Goal: Transaction & Acquisition: Purchase product/service

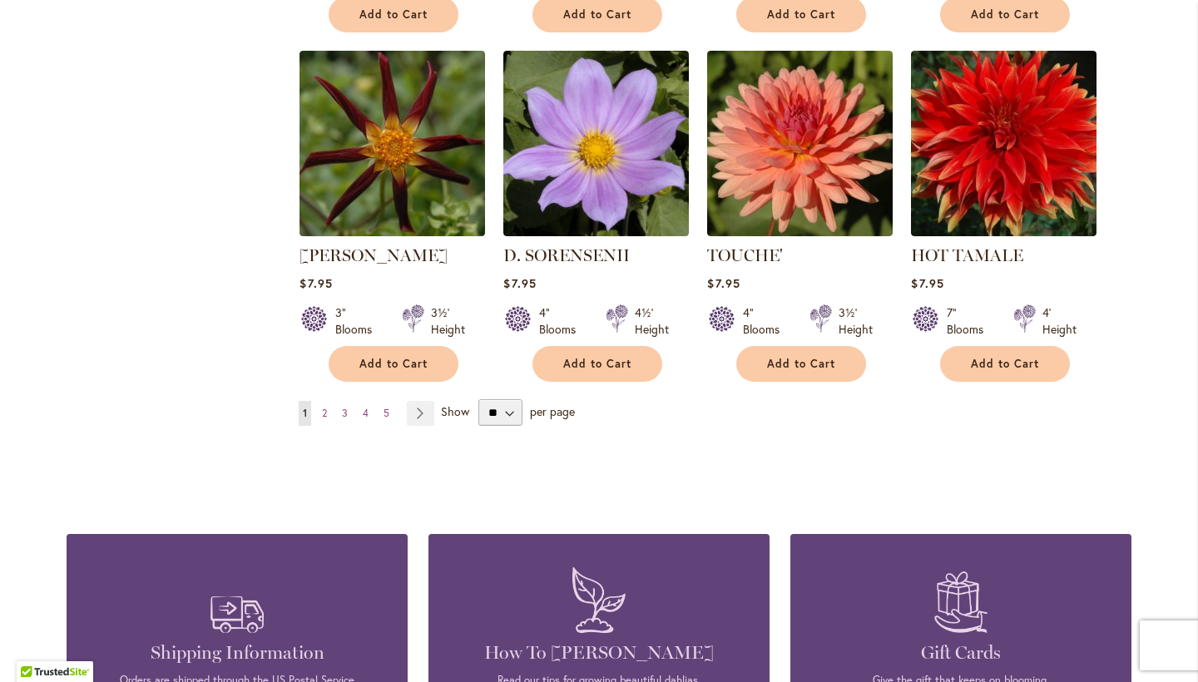
scroll to position [1395, 0]
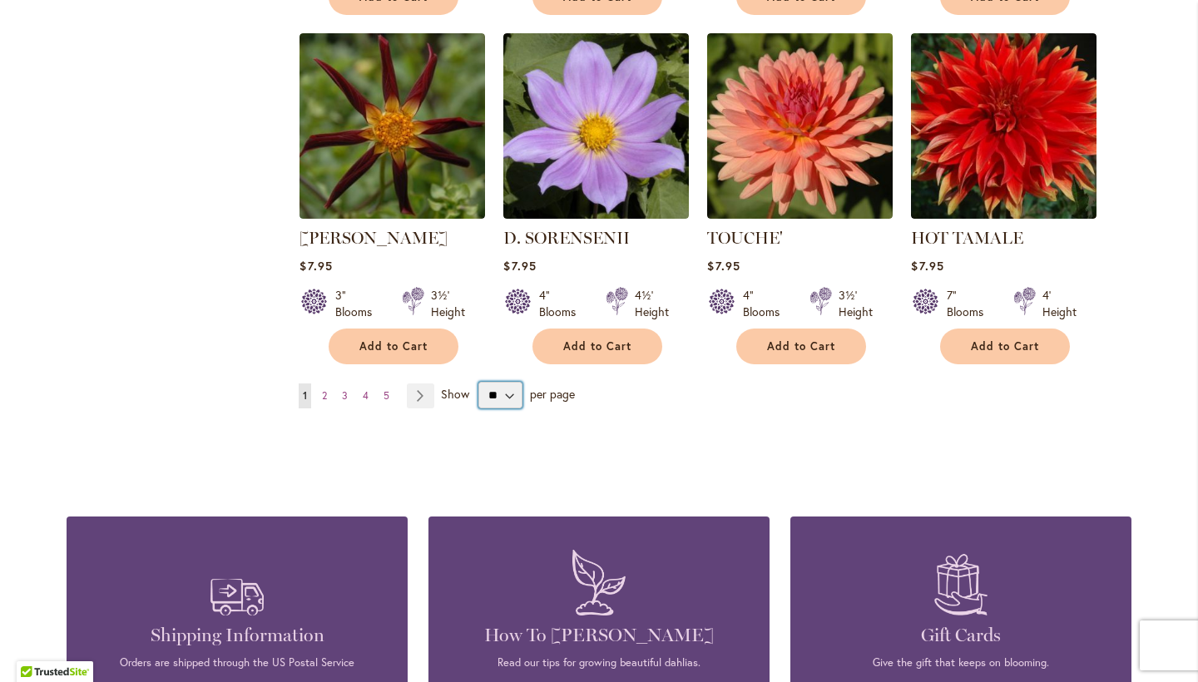
select select "**"
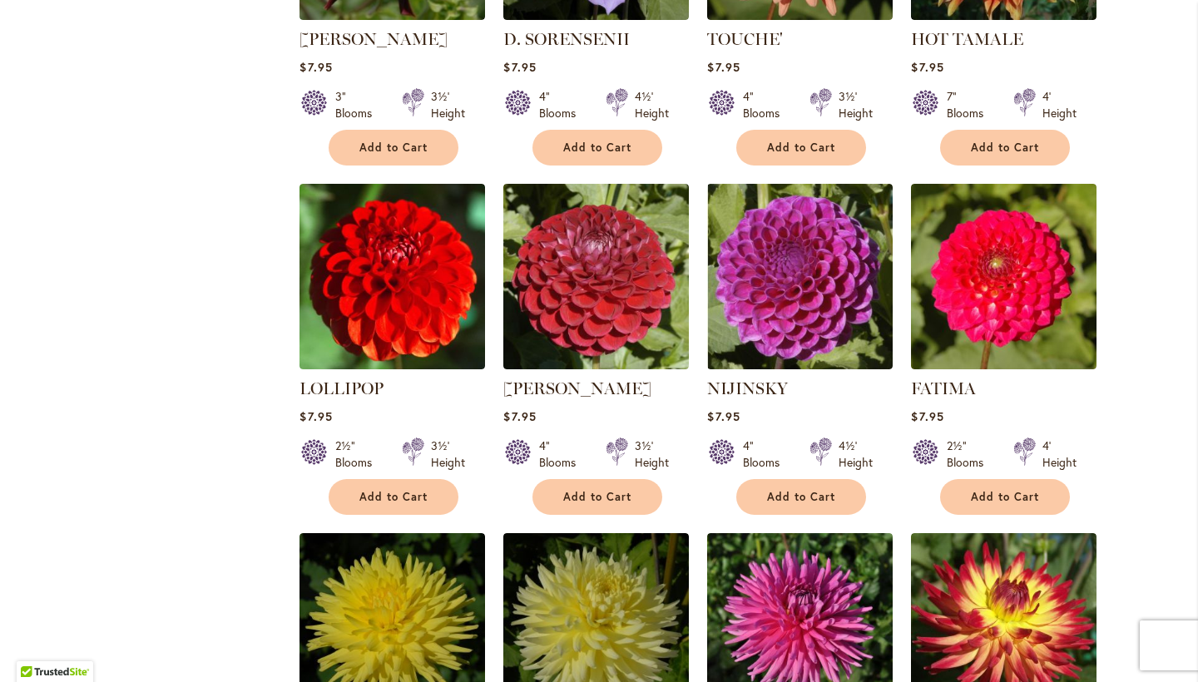
scroll to position [1598, 0]
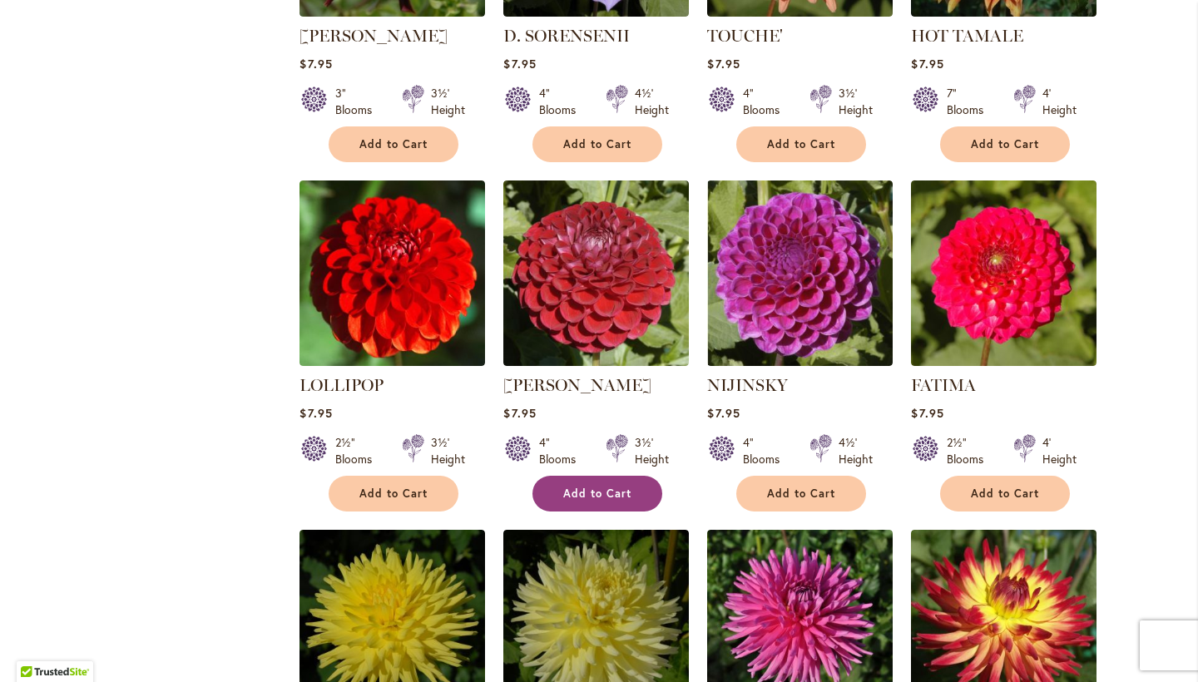
click at [595, 488] on span "Add to Cart" at bounding box center [597, 494] width 68 height 14
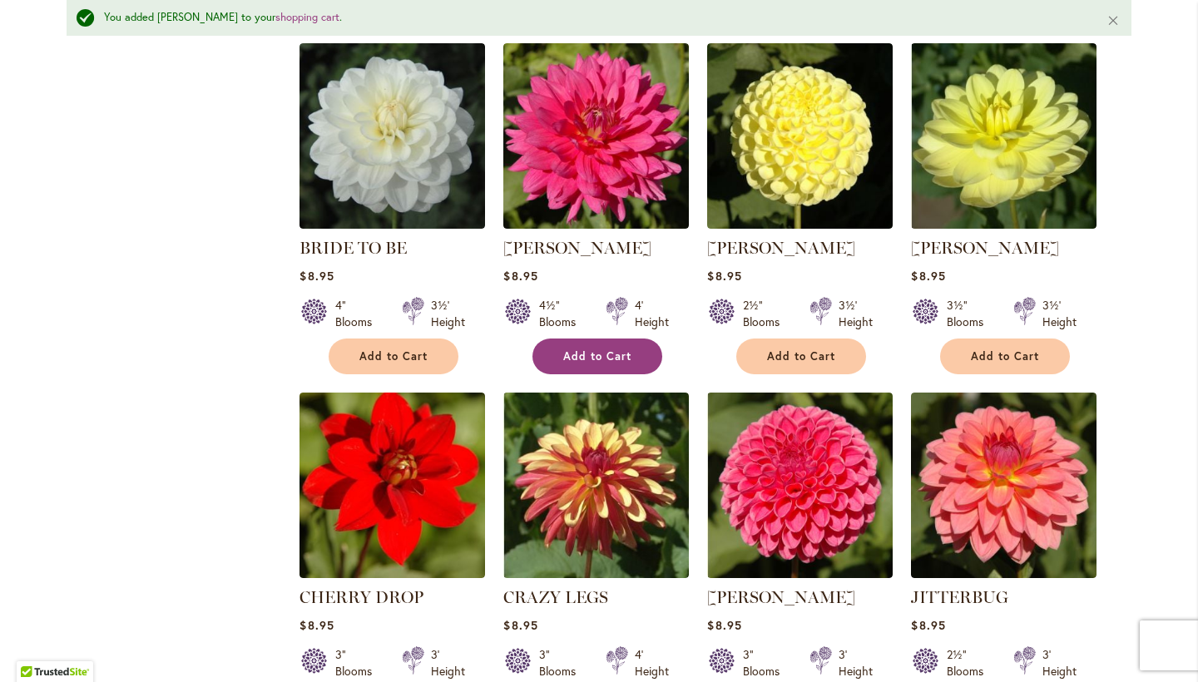
scroll to position [4669, 0]
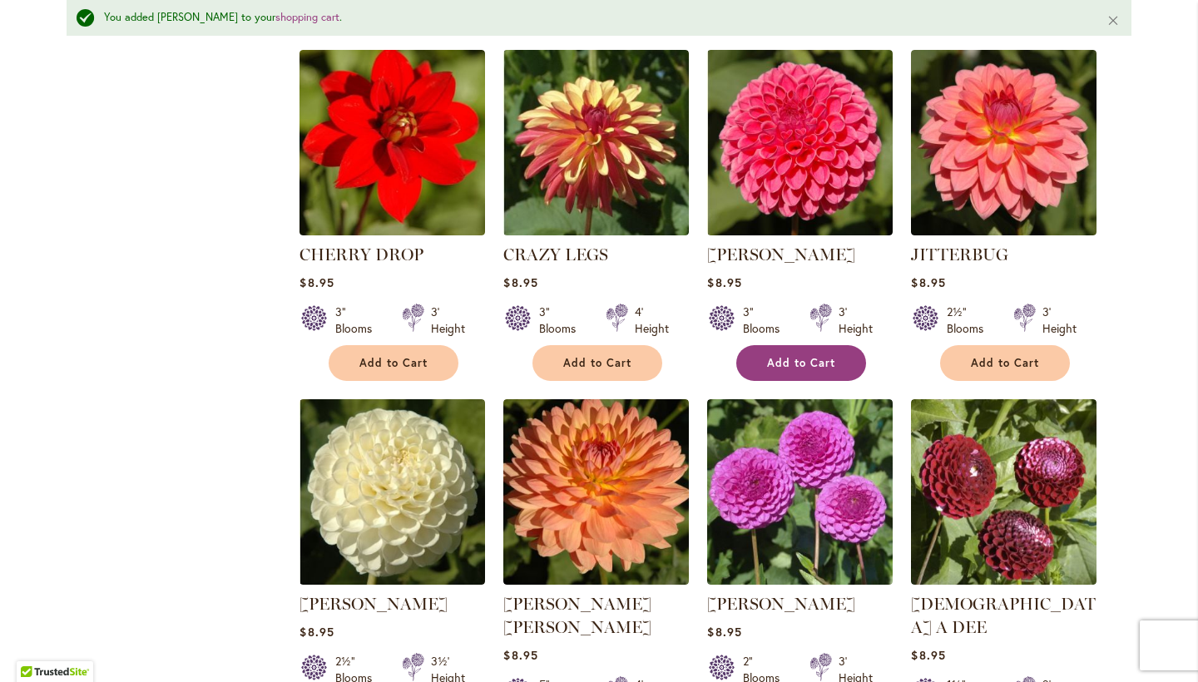
scroll to position [5011, 0]
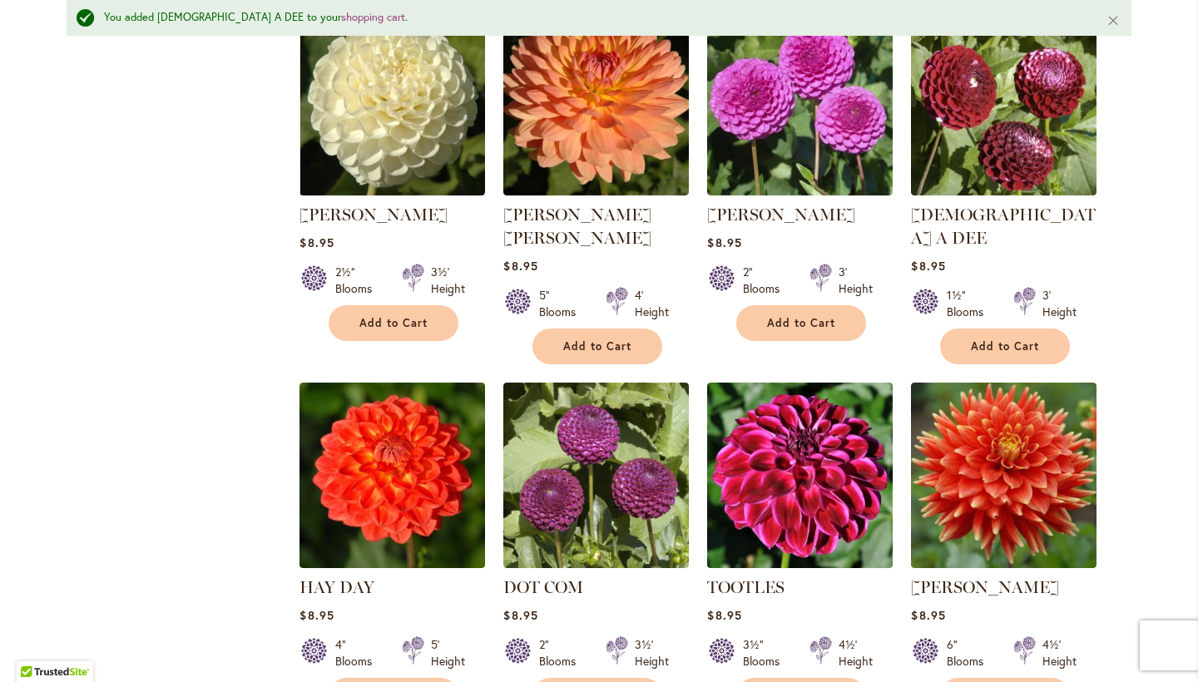
scroll to position [5402, 0]
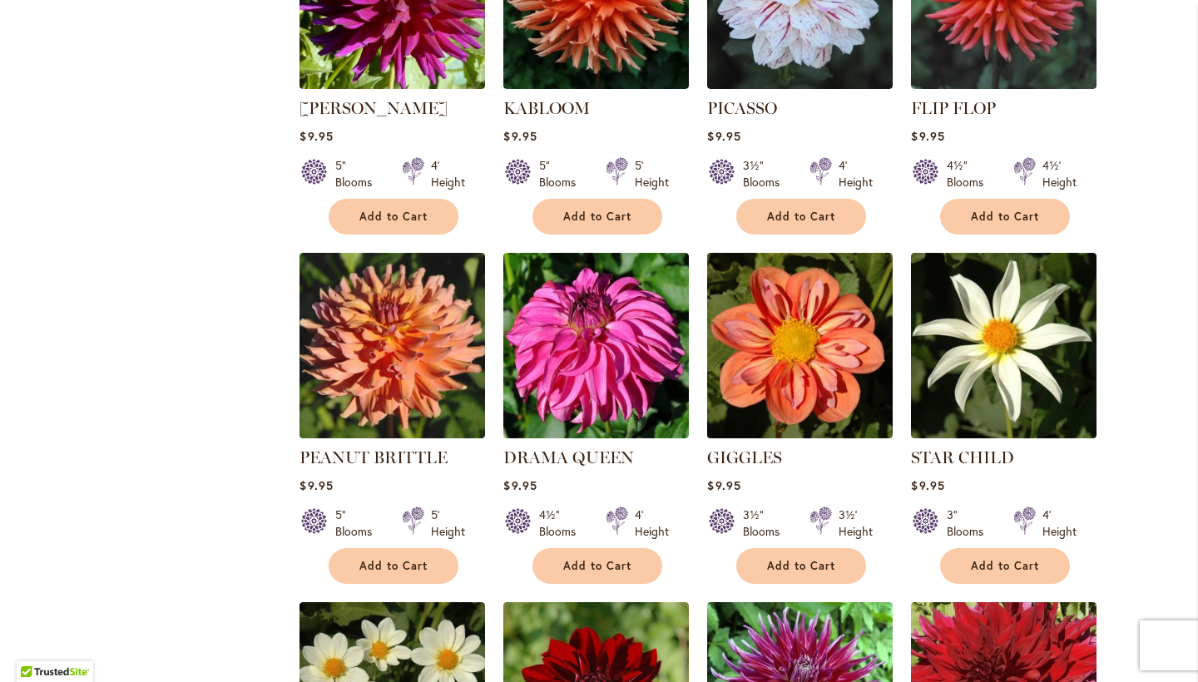
scroll to position [1901, 0]
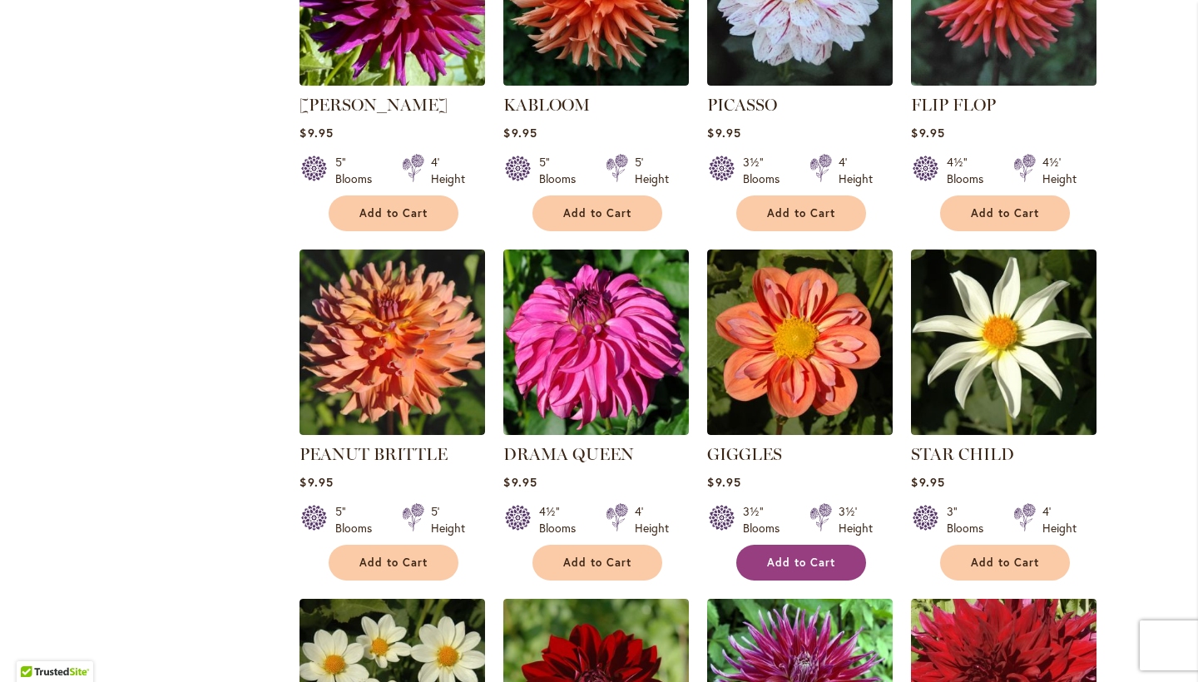
click at [805, 545] on button "Add to Cart" at bounding box center [801, 563] width 130 height 36
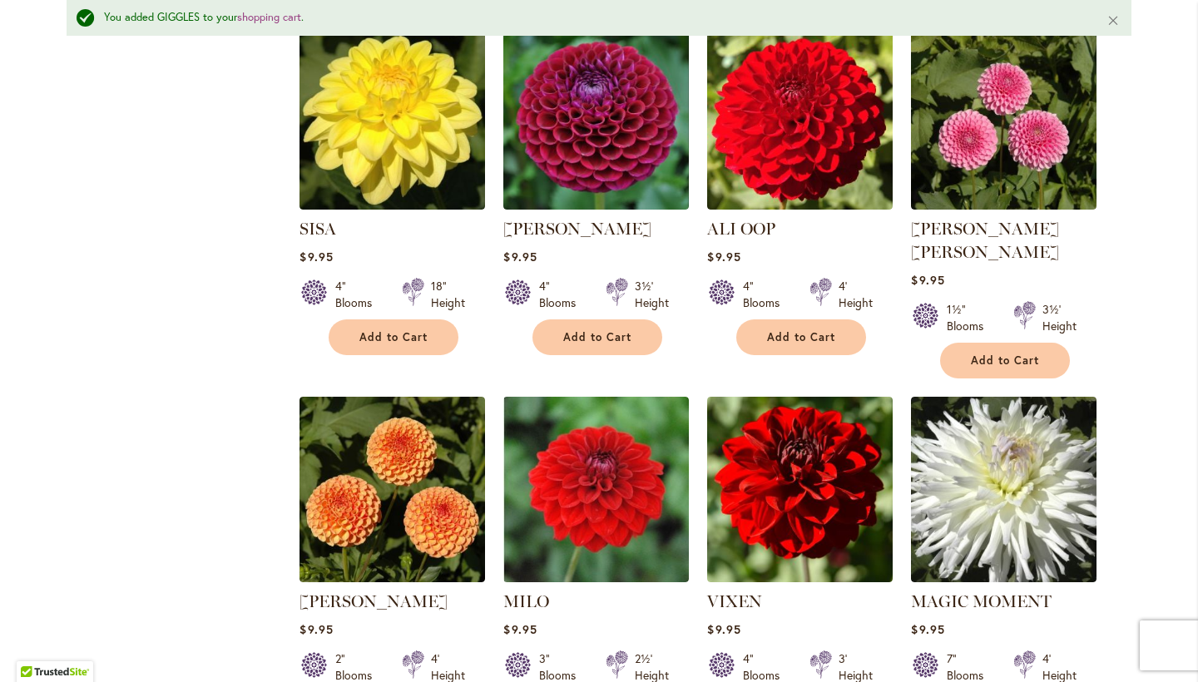
scroll to position [4341, 0]
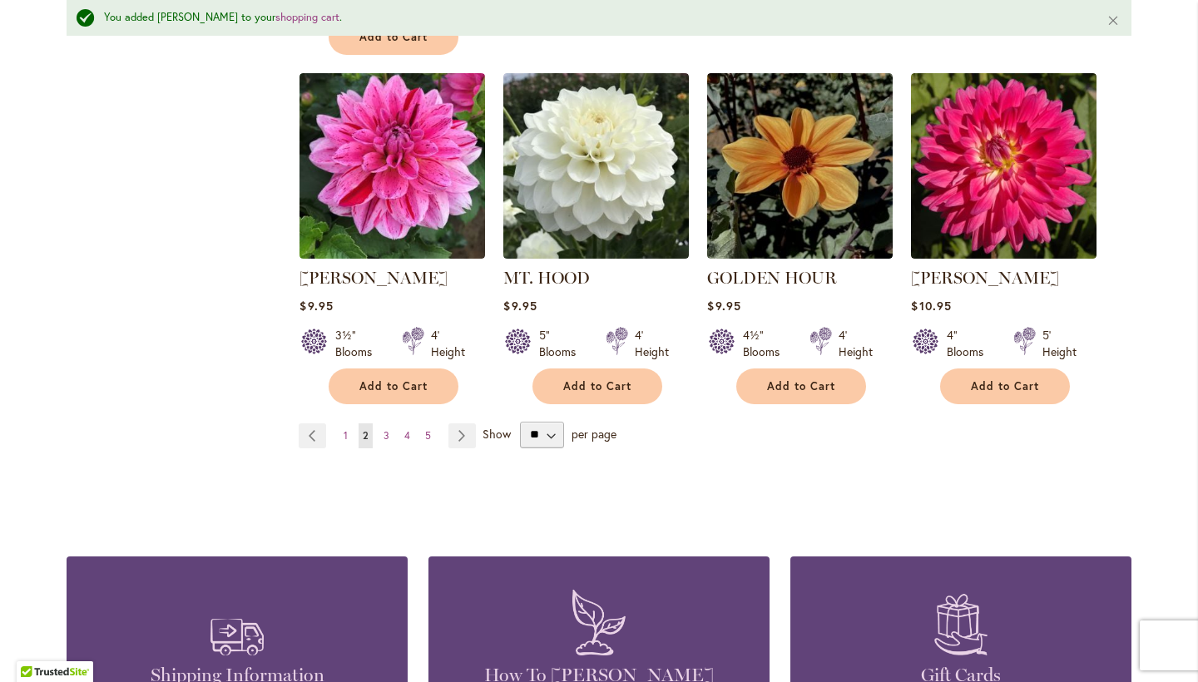
scroll to position [5759, 0]
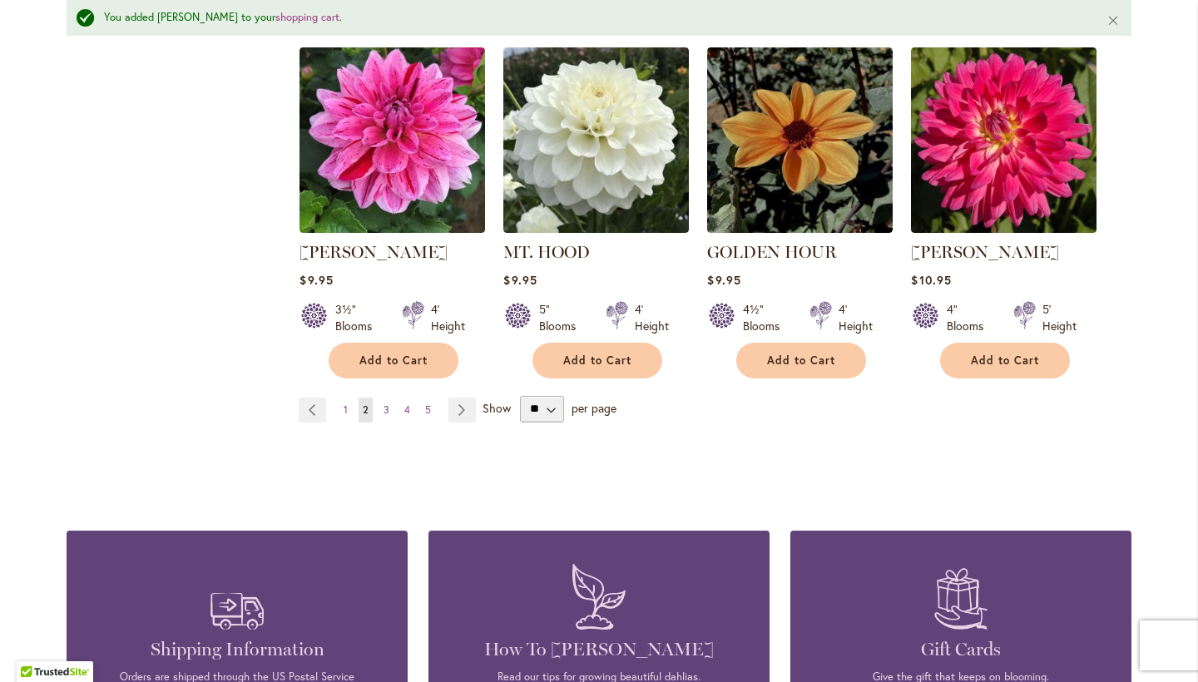
click at [392, 398] on link "Page 3" at bounding box center [386, 410] width 14 height 25
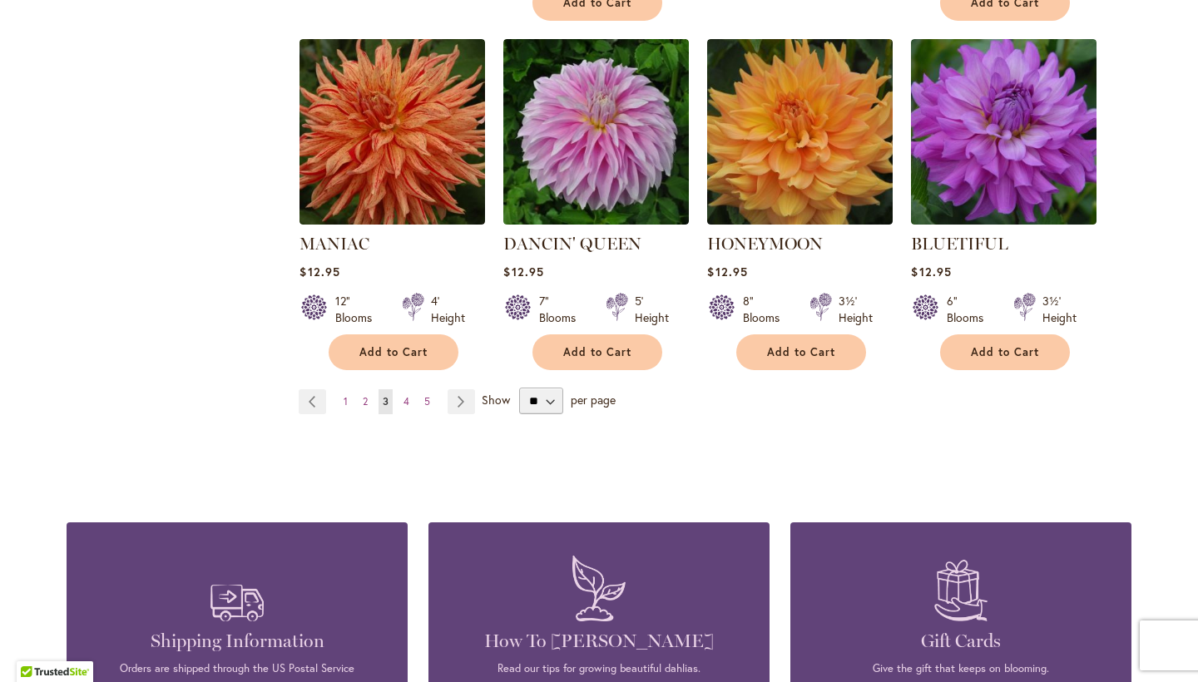
scroll to position [5715, 0]
click at [407, 394] on span "4" at bounding box center [407, 400] width 6 height 12
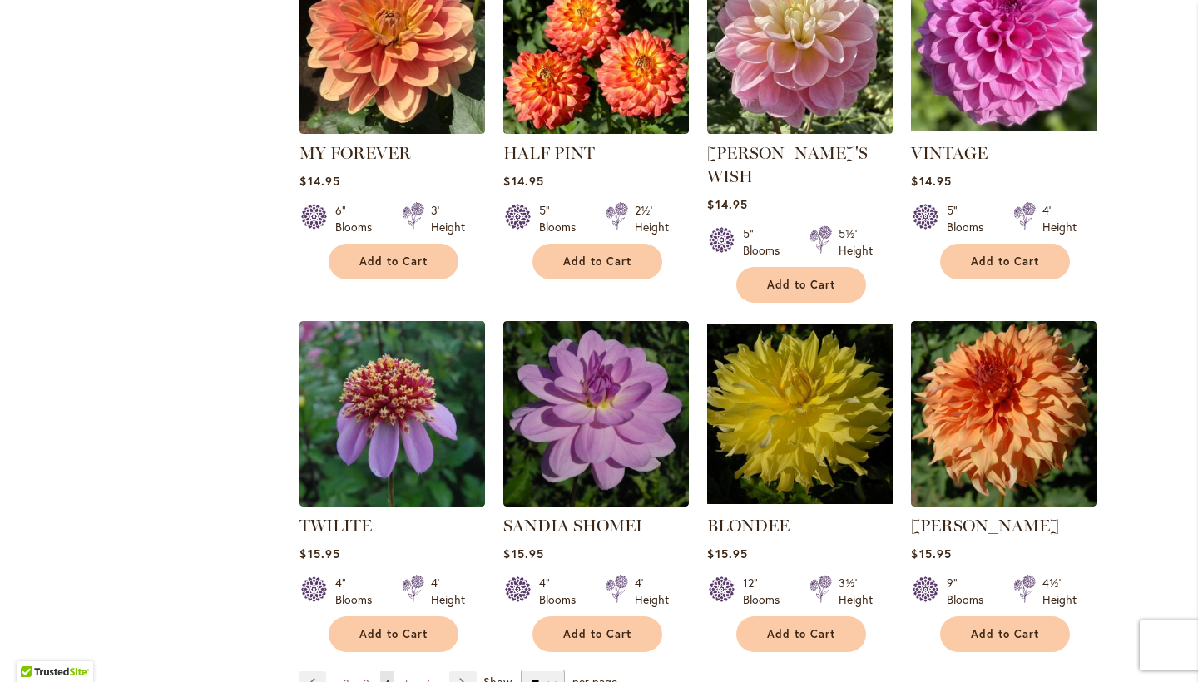
scroll to position [5502, 0]
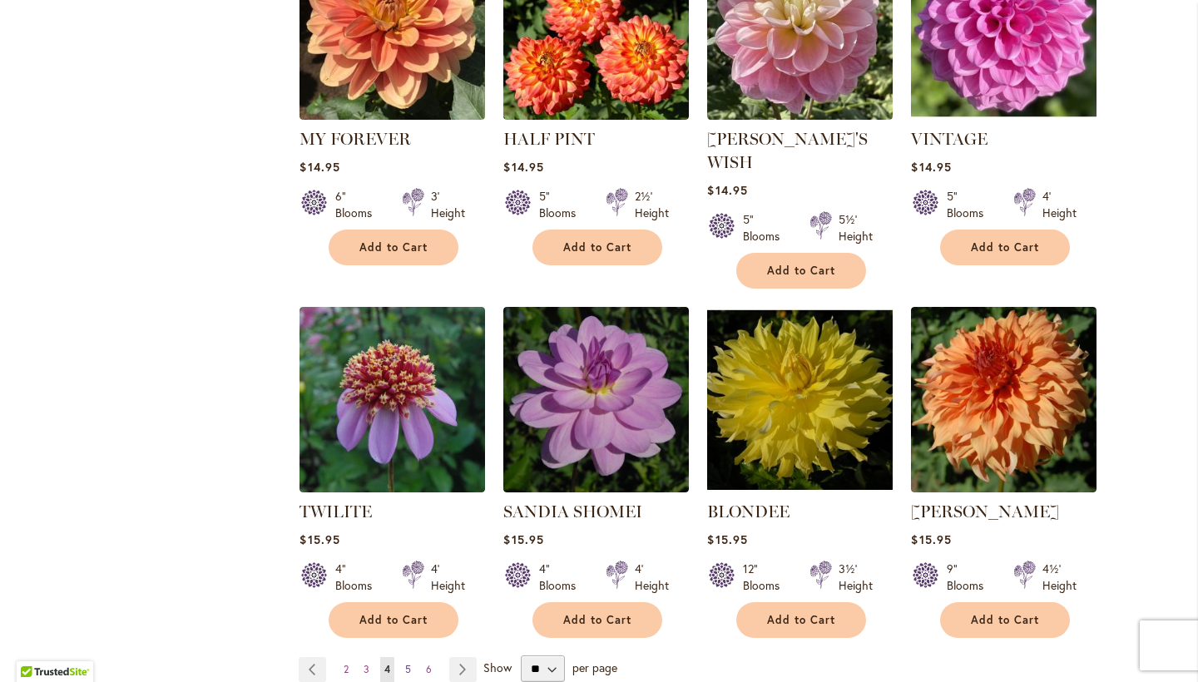
click at [409, 663] on span "5" at bounding box center [408, 669] width 6 height 12
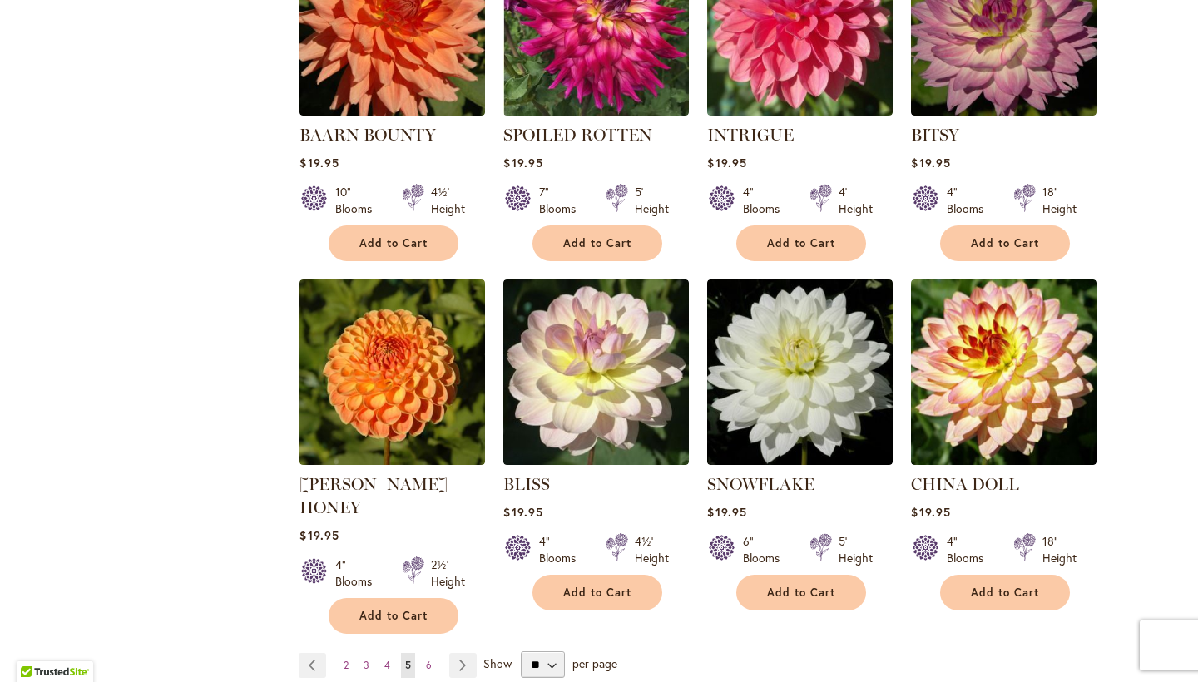
scroll to position [5463, 0]
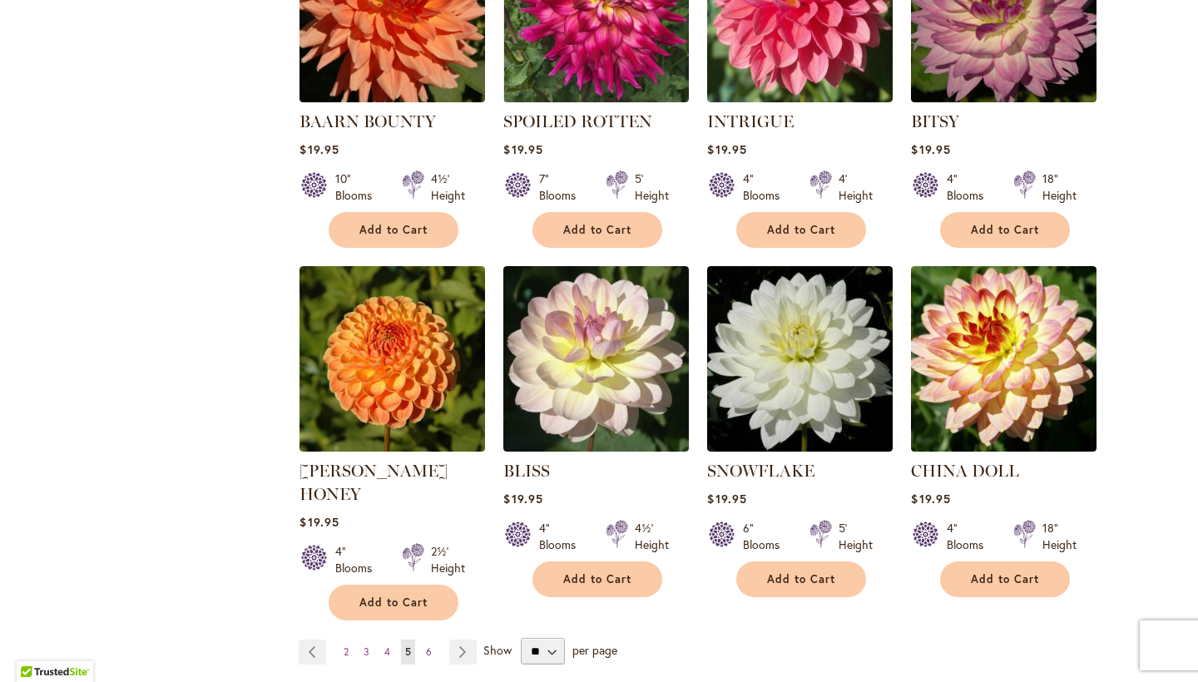
click at [427, 646] on span "6" at bounding box center [429, 652] width 6 height 12
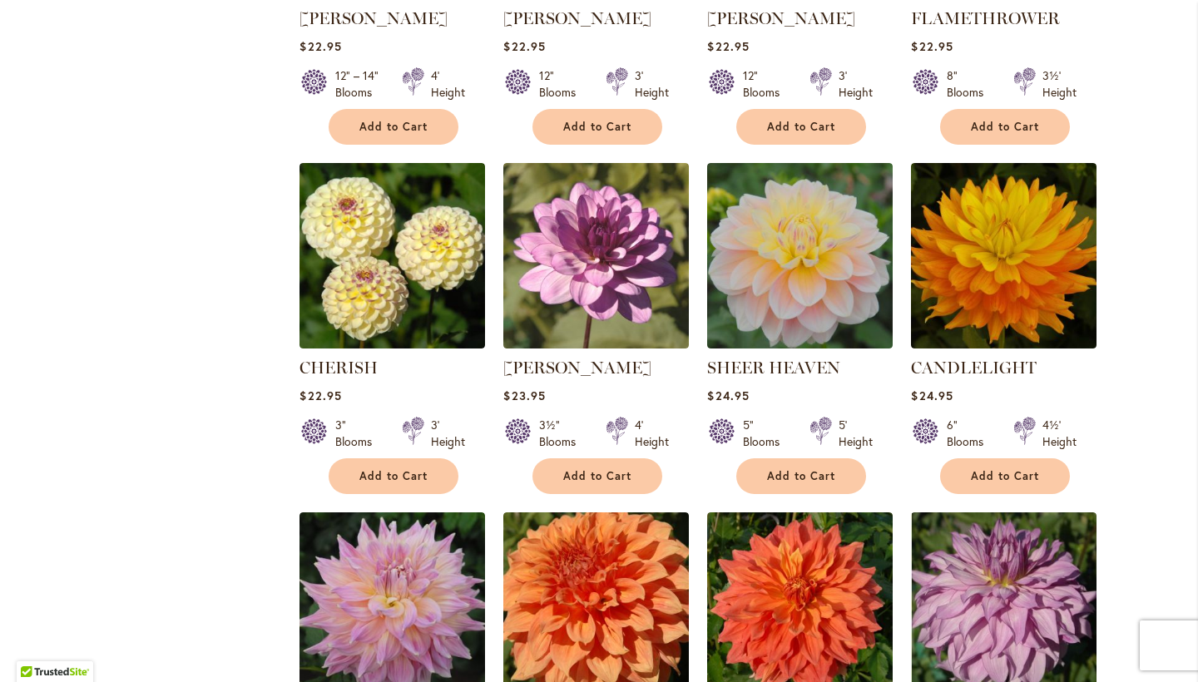
scroll to position [1641, 0]
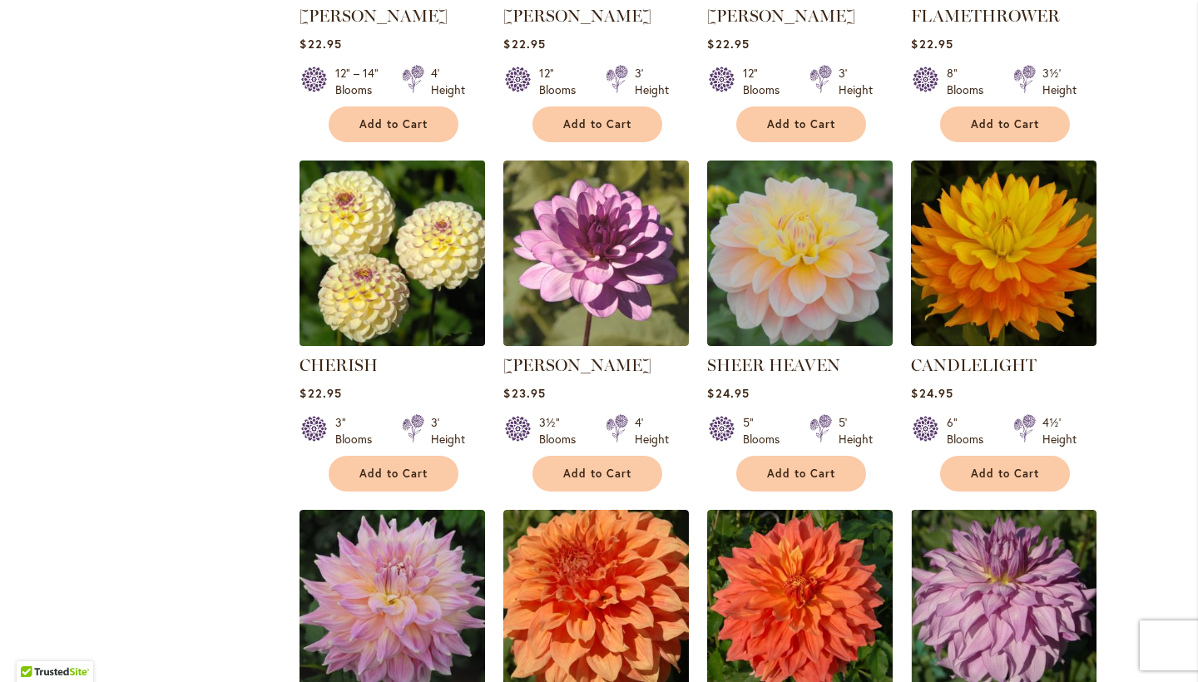
click at [348, 193] on img at bounding box center [392, 253] width 195 height 195
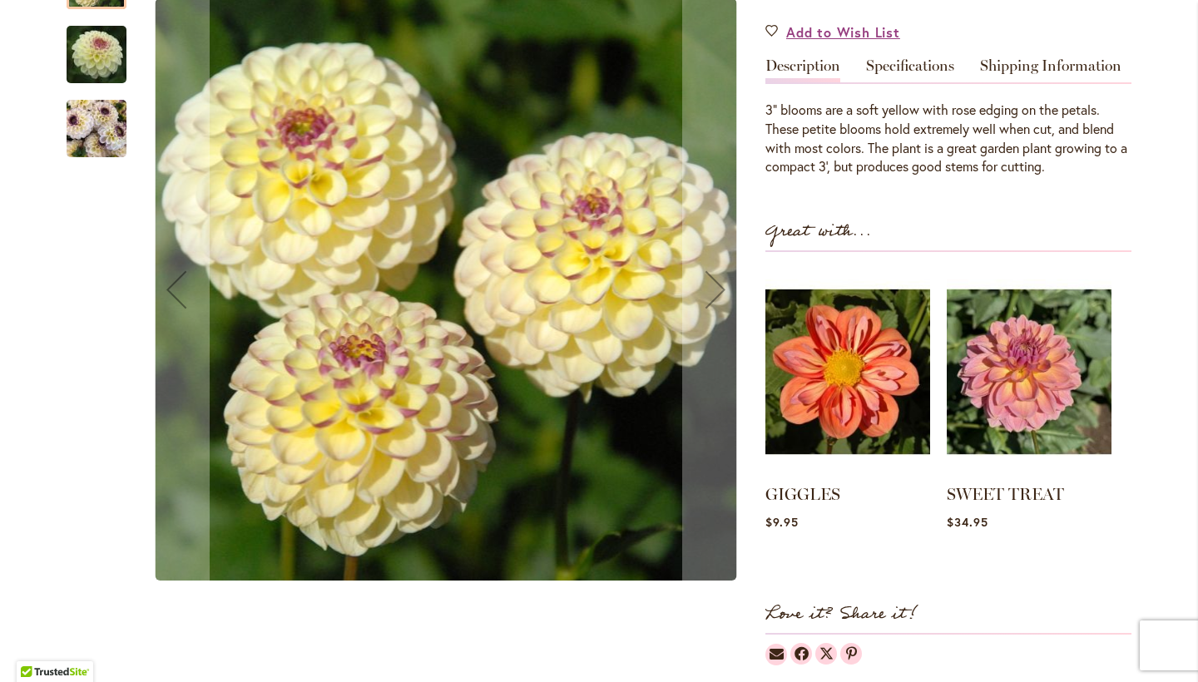
scroll to position [495, 0]
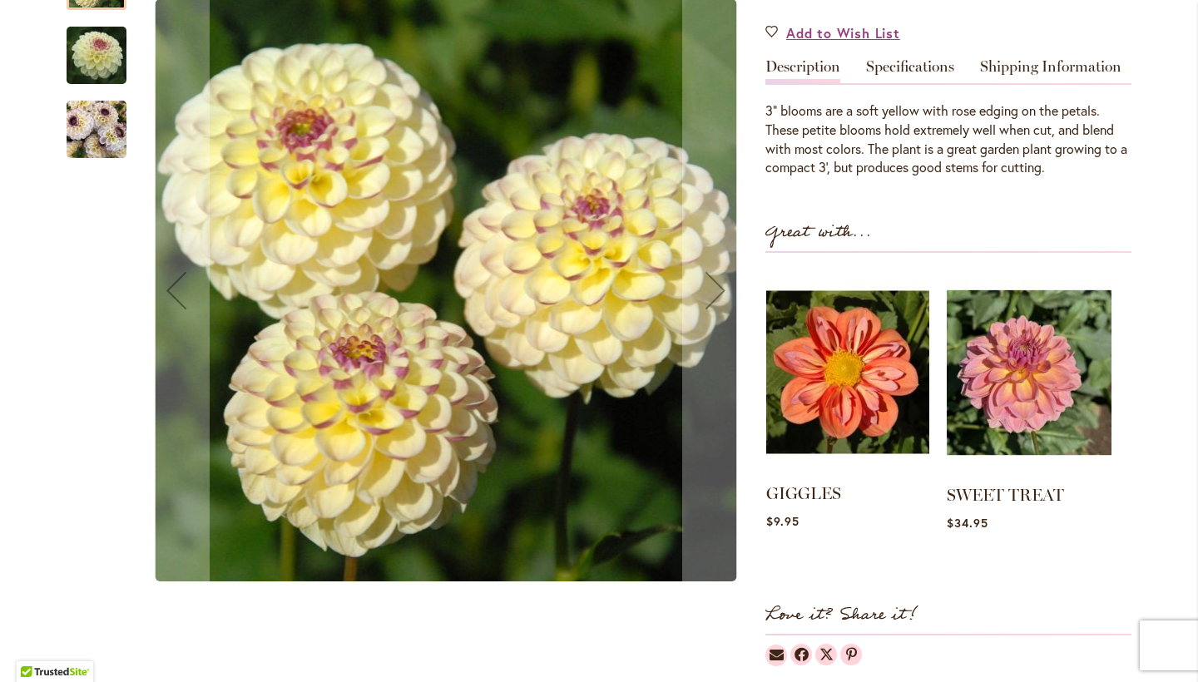
click at [830, 394] on img at bounding box center [847, 372] width 163 height 204
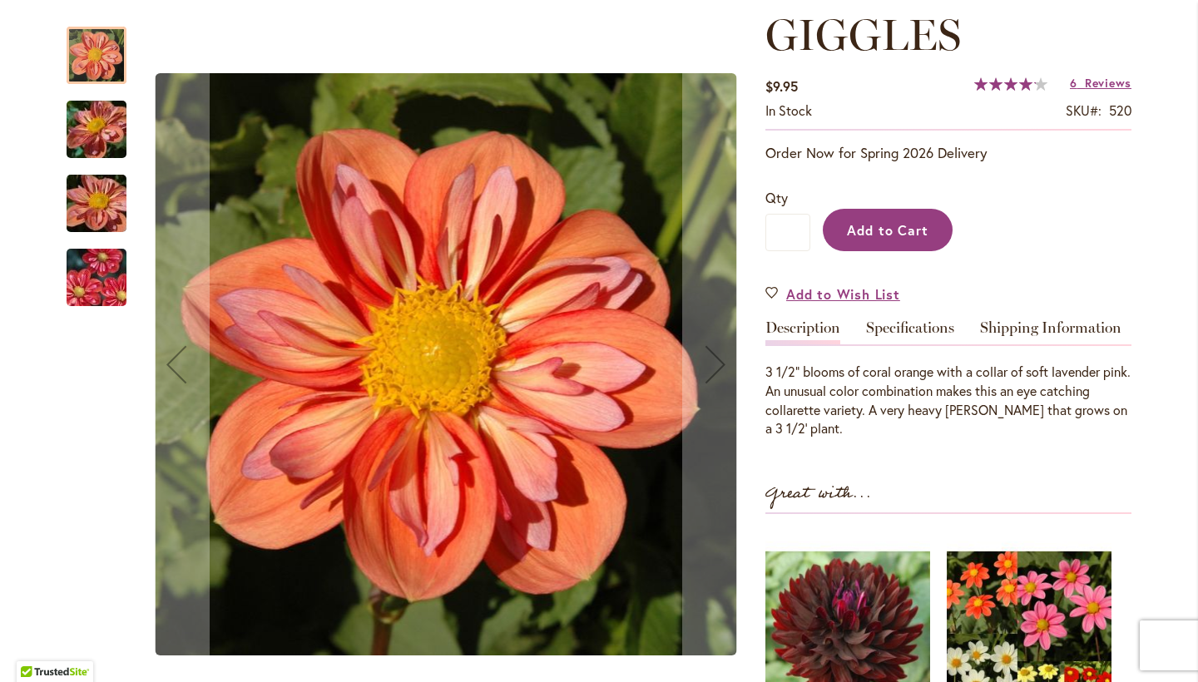
scroll to position [243, 0]
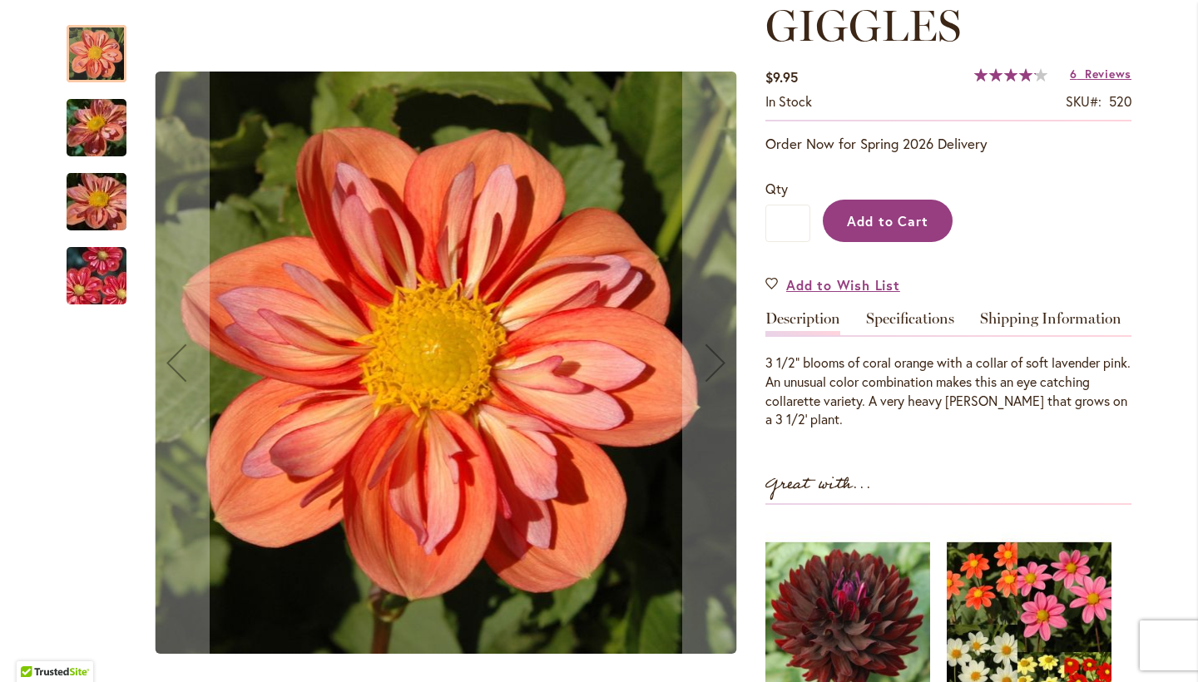
click at [885, 214] on span "Add to Cart" at bounding box center [888, 220] width 82 height 17
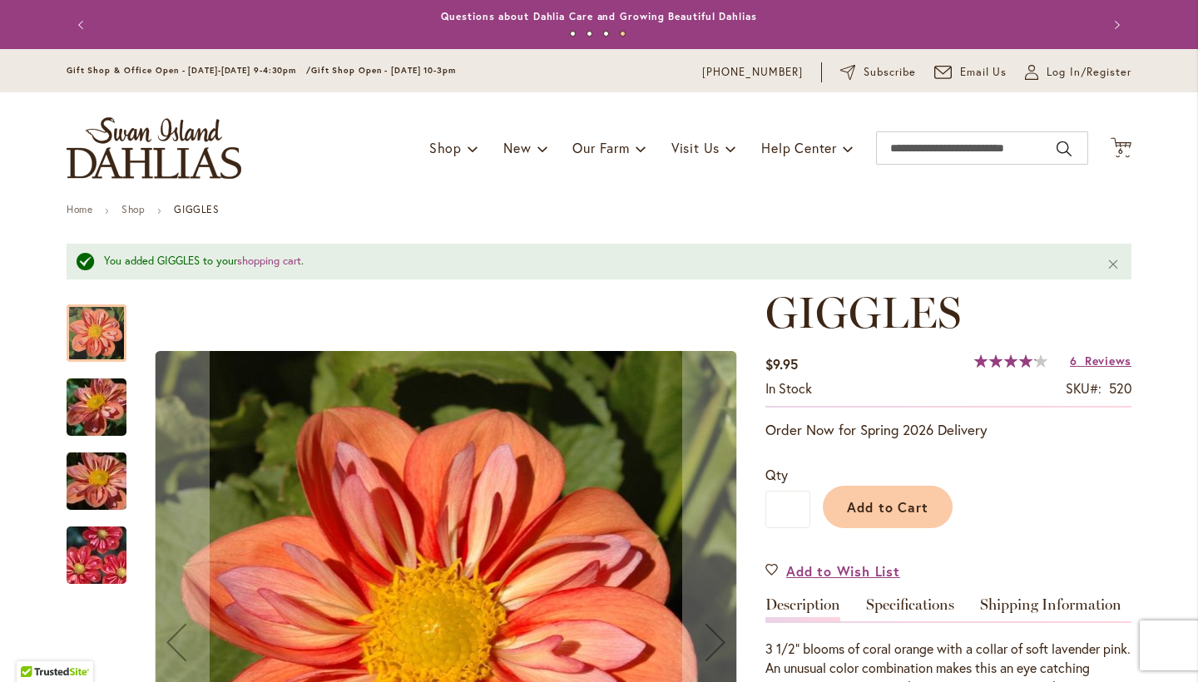
scroll to position [0, 0]
click at [1123, 138] on icon "Cart .cls-1 { fill: #231f20; }" at bounding box center [1121, 147] width 21 height 21
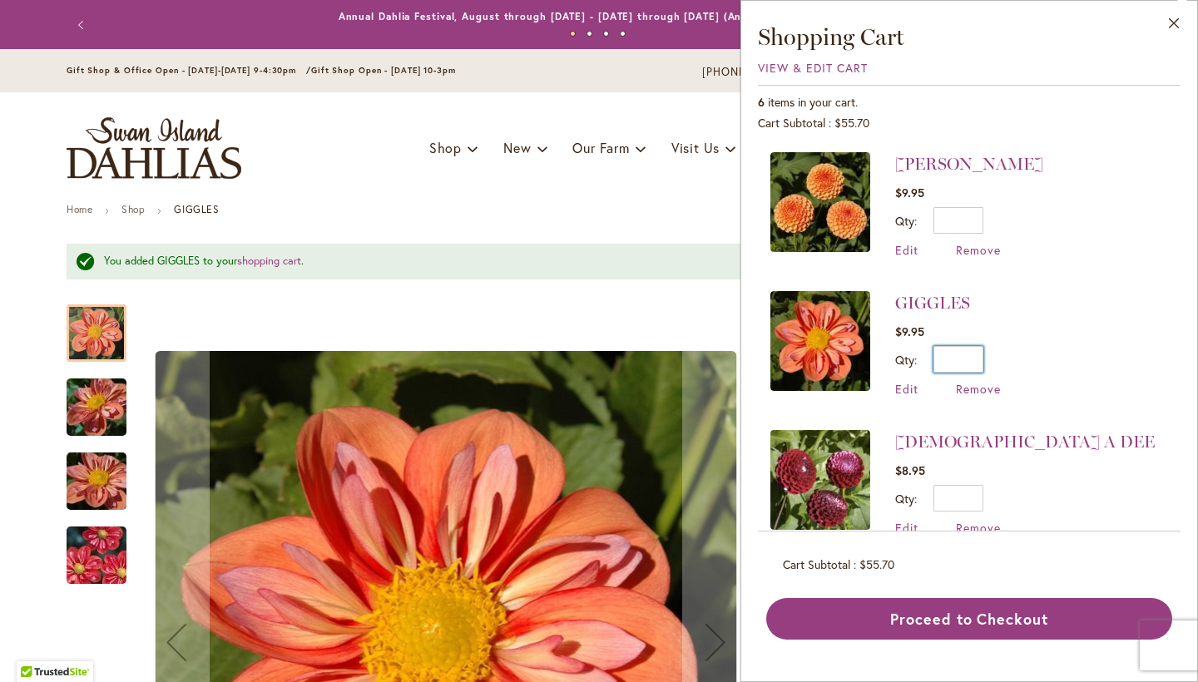
click at [967, 364] on input "*" at bounding box center [959, 359] width 50 height 27
click at [968, 364] on input "*" at bounding box center [959, 359] width 50 height 27
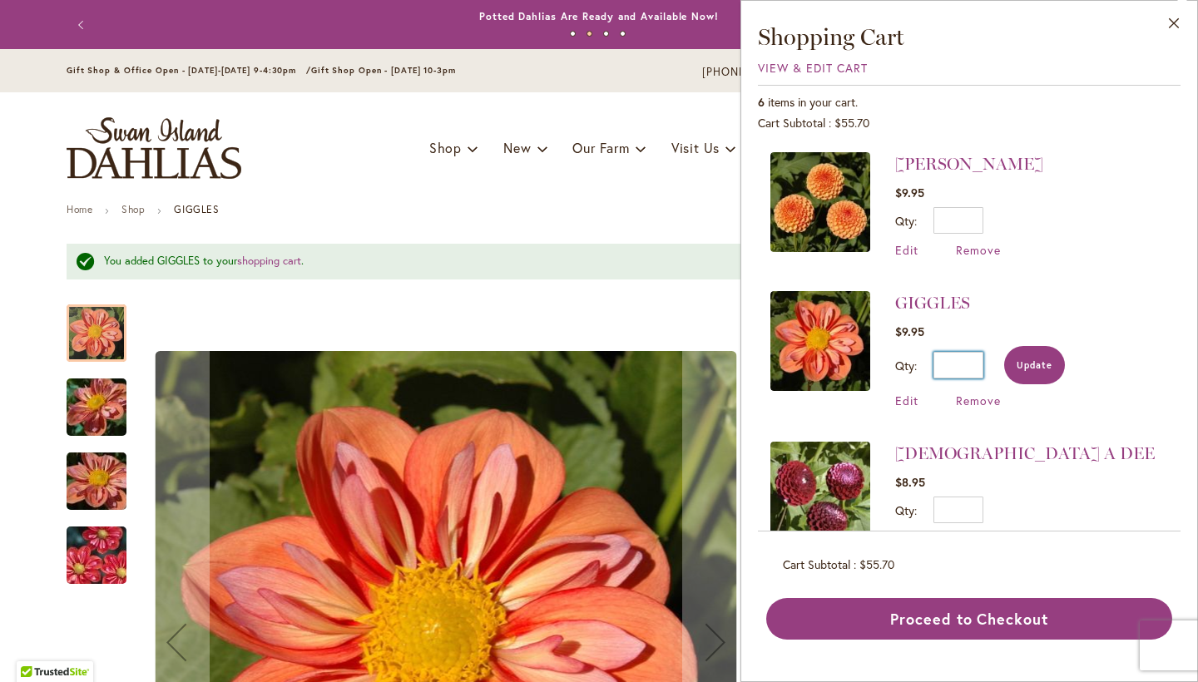
type input "*"
click at [1053, 374] on button "Update" at bounding box center [1034, 365] width 61 height 38
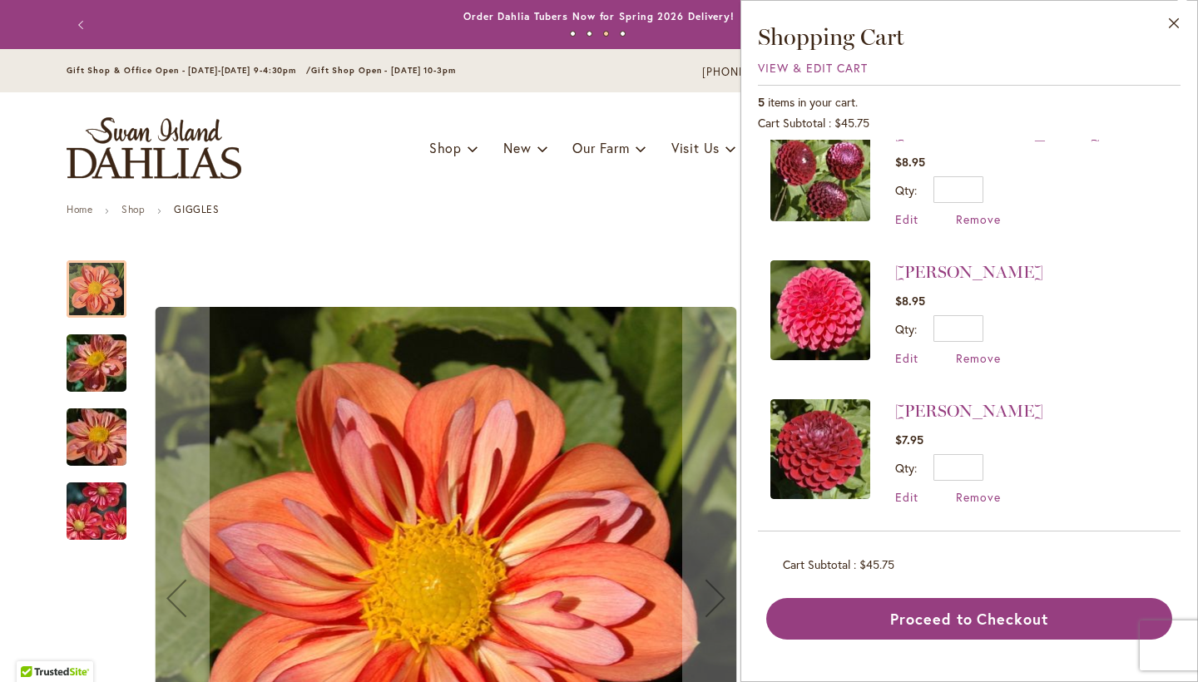
scroll to position [308, 0]
click at [982, 494] on span "Remove" at bounding box center [978, 498] width 45 height 16
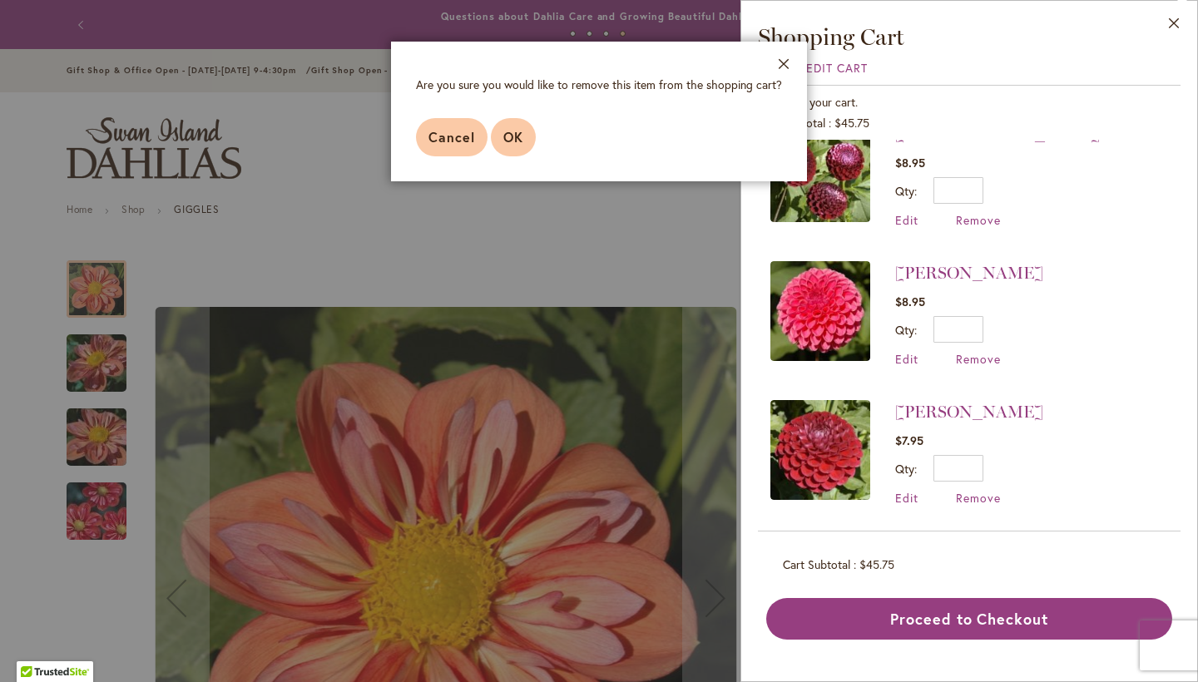
click at [513, 146] on button "OK" at bounding box center [513, 137] width 45 height 38
